Goal: Task Accomplishment & Management: Manage account settings

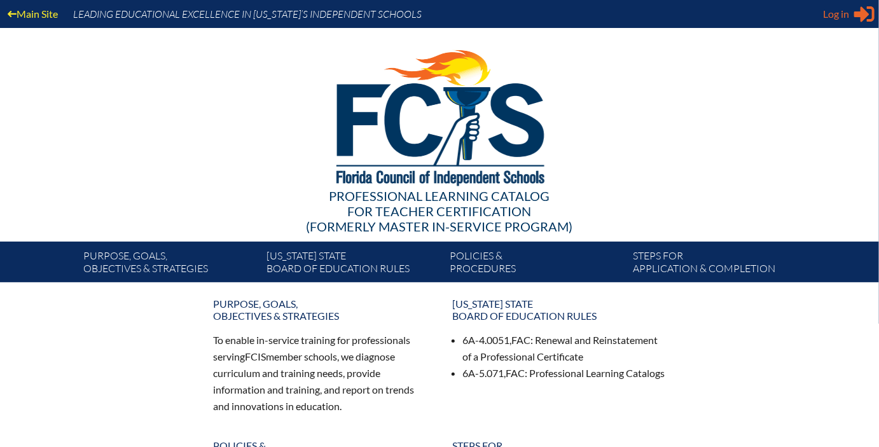
type input "[EMAIL_ADDRESS][DOMAIN_NAME]"
click at [840, 18] on span "Log in" at bounding box center [836, 13] width 26 height 15
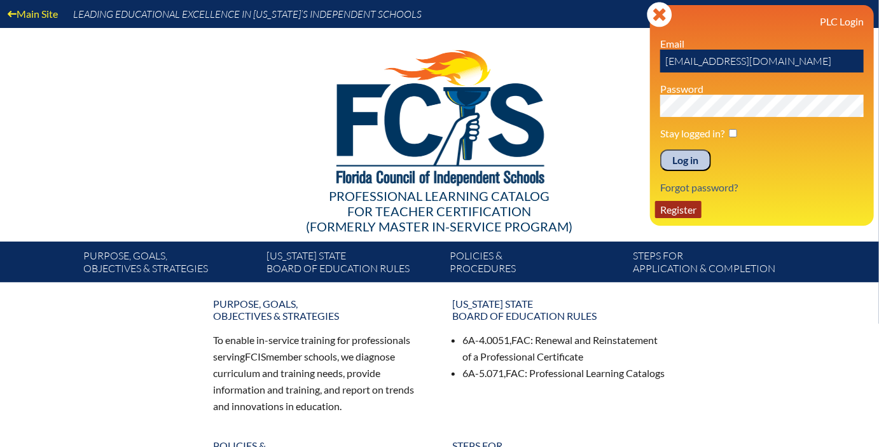
click at [680, 202] on link "Register" at bounding box center [678, 209] width 46 height 17
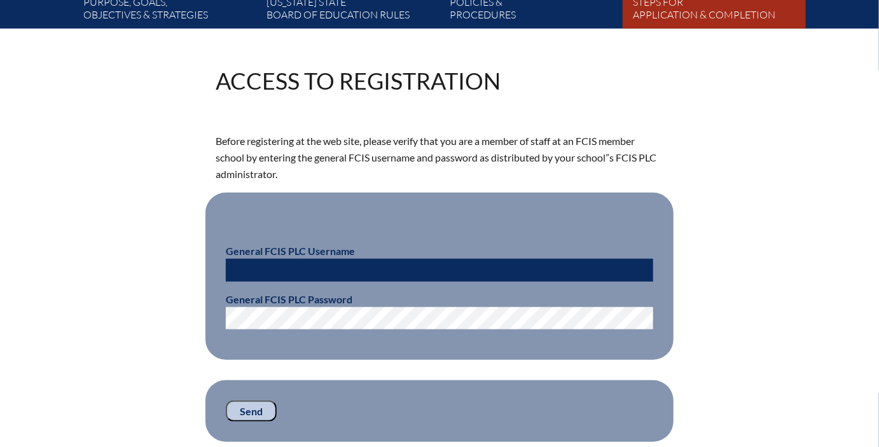
scroll to position [254, 0]
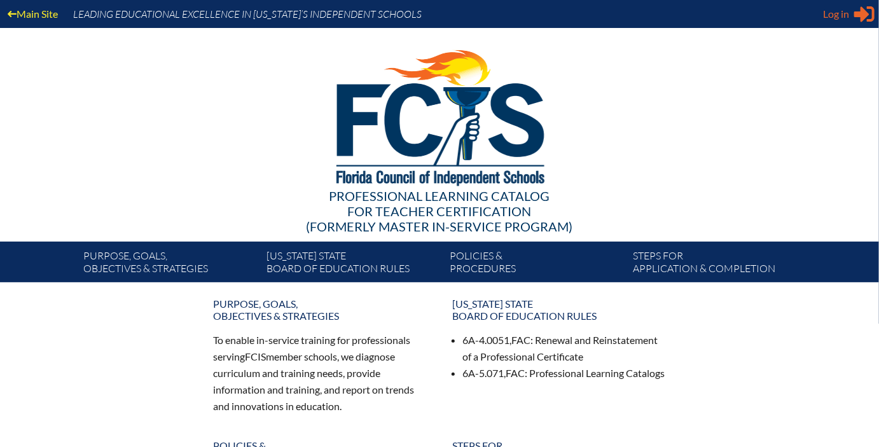
type input "[EMAIL_ADDRESS][DOMAIN_NAME]"
click at [832, 21] on span "Log in" at bounding box center [836, 13] width 26 height 15
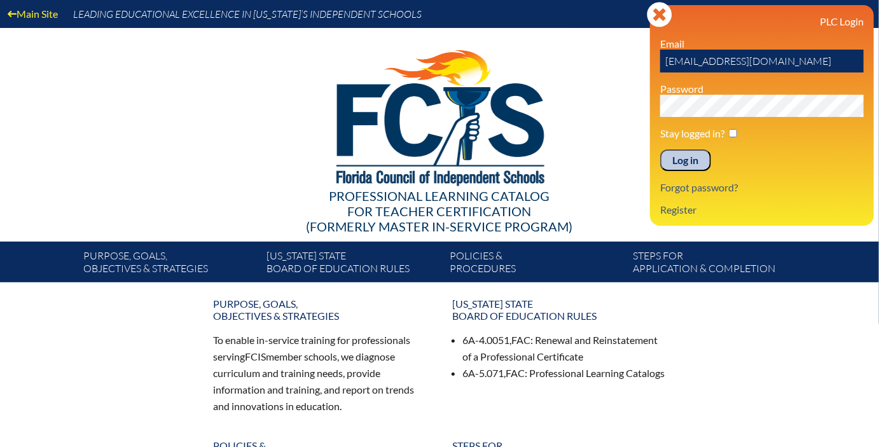
click at [691, 161] on input "Log in" at bounding box center [685, 160] width 51 height 22
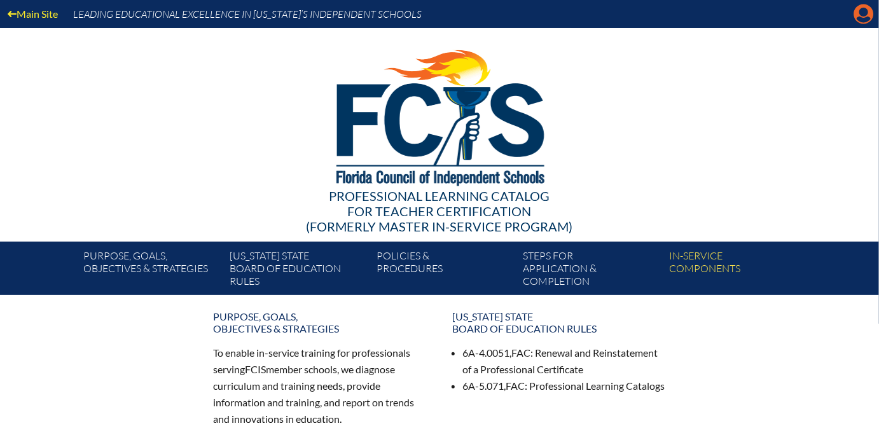
click at [857, 17] on icon at bounding box center [864, 14] width 20 height 20
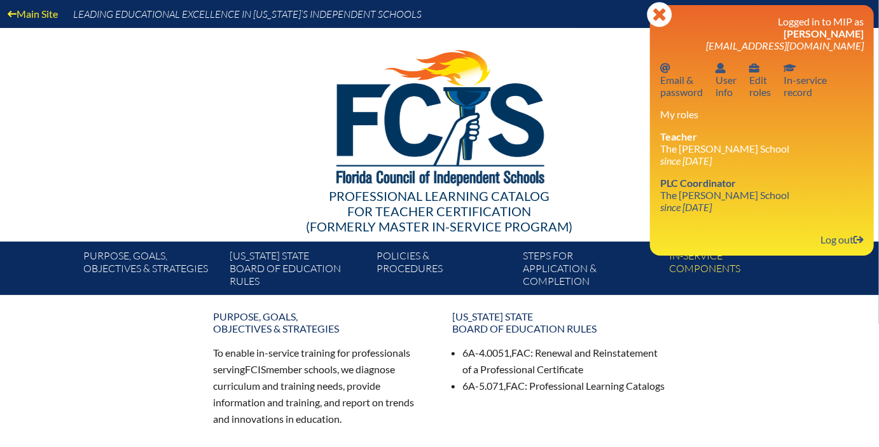
click at [722, 154] on li "Teacher The Greene School since 2025 Feb 3" at bounding box center [761, 148] width 203 height 36
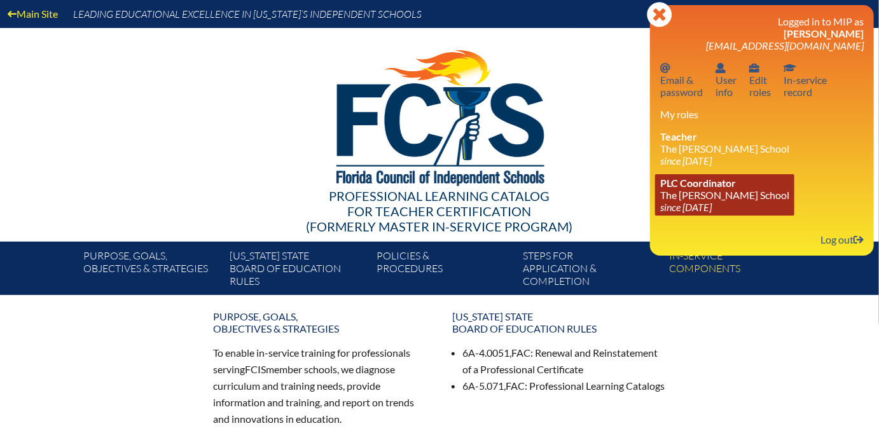
click at [711, 188] on span "PLC Coordinator" at bounding box center [698, 183] width 76 height 12
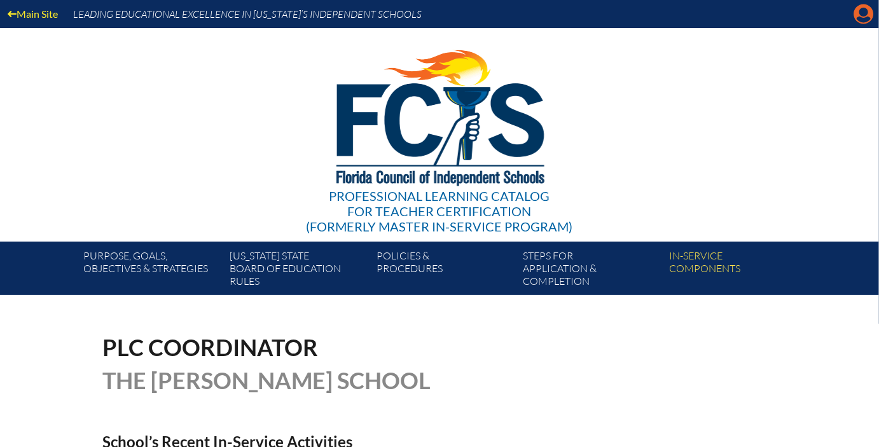
click at [858, 18] on icon "Manage account" at bounding box center [863, 14] width 20 height 20
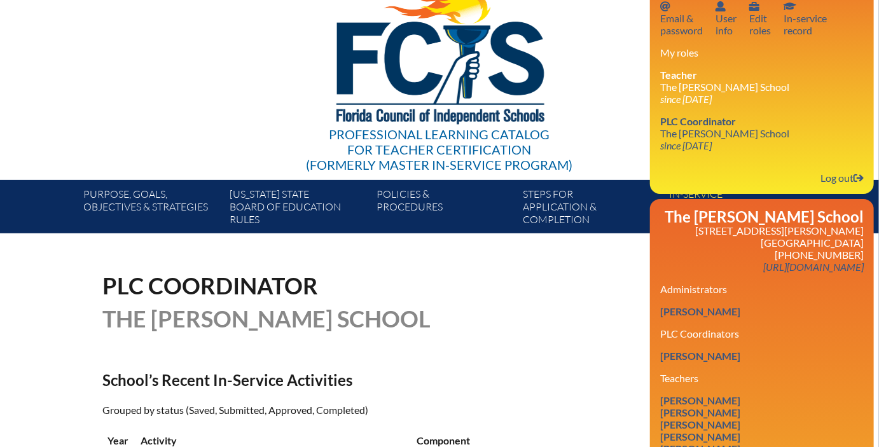
scroll to position [61, 0]
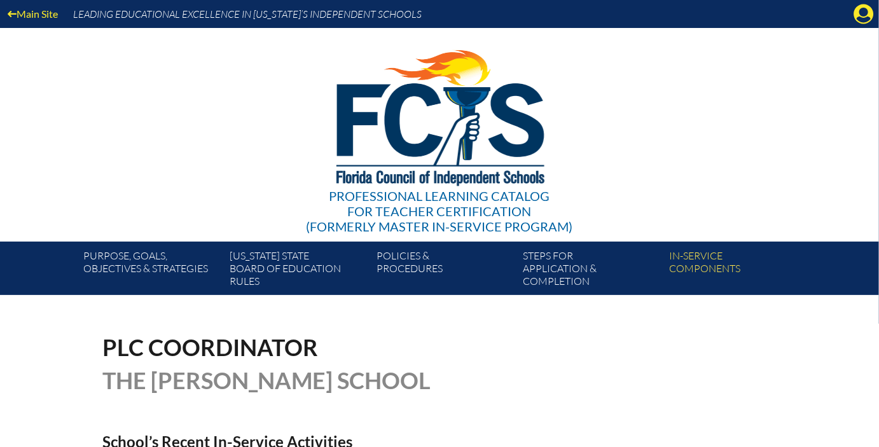
click at [851, 16] on div "Main Site Leading Educational Excellence in [US_STATE]’s Independent Schools" at bounding box center [439, 14] width 879 height 28
click at [855, 16] on icon at bounding box center [864, 14] width 20 height 20
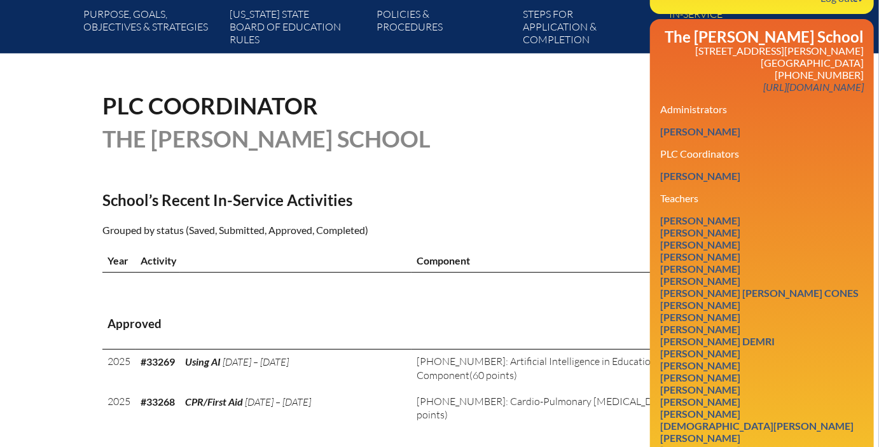
scroll to position [251, 0]
